Goal: Use online tool/utility: Utilize a website feature to perform a specific function

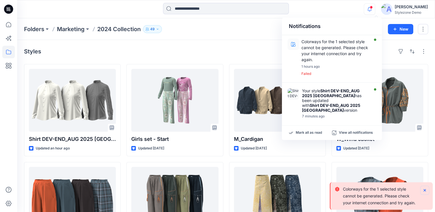
click at [425, 189] on icon "Notifications-bottom-right" at bounding box center [425, 190] width 5 height 5
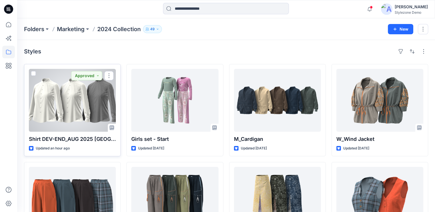
click at [33, 72] on span at bounding box center [33, 73] width 5 height 5
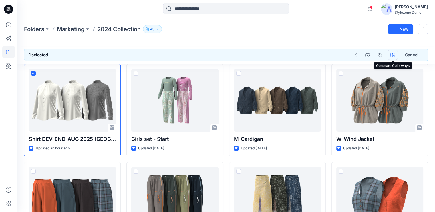
click at [392, 55] on icon "button" at bounding box center [393, 55] width 5 height 5
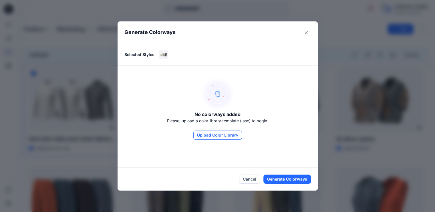
click at [226, 135] on button "Upload Color Library" at bounding box center [217, 135] width 49 height 9
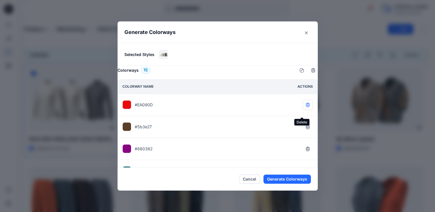
click at [306, 107] on icon "button" at bounding box center [308, 105] width 4 height 3
click at [303, 132] on button "button" at bounding box center [308, 127] width 10 height 10
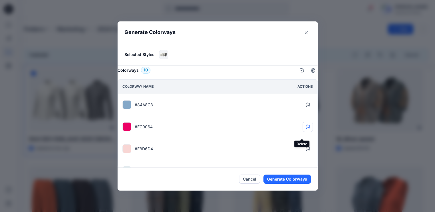
click at [303, 132] on button "button" at bounding box center [308, 127] width 10 height 10
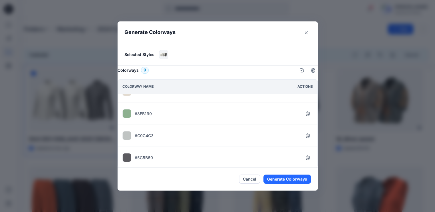
scroll to position [130, 0]
click at [306, 156] on icon "button" at bounding box center [308, 156] width 5 height 5
click at [303, 157] on button "button" at bounding box center [308, 156] width 10 height 10
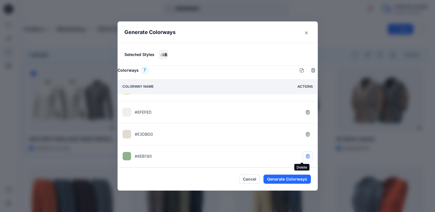
click at [306, 157] on icon "button" at bounding box center [308, 156] width 5 height 5
click at [306, 114] on icon "button" at bounding box center [308, 112] width 4 height 4
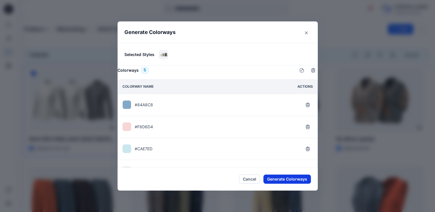
click at [287, 182] on button "Generate Colorways" at bounding box center [288, 179] width 48 height 9
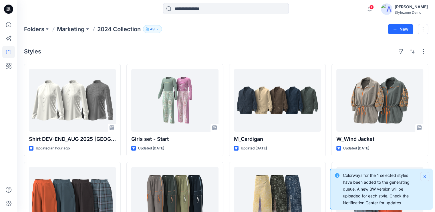
click at [426, 176] on icon "Notifications-bottom-right" at bounding box center [425, 177] width 5 height 5
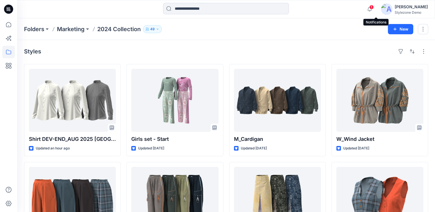
click at [374, 9] on span "1" at bounding box center [371, 7] width 5 height 5
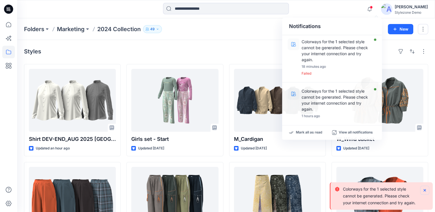
click at [427, 191] on button "Notifications-bottom-right" at bounding box center [424, 190] width 9 height 9
